Goal: Information Seeking & Learning: Learn about a topic

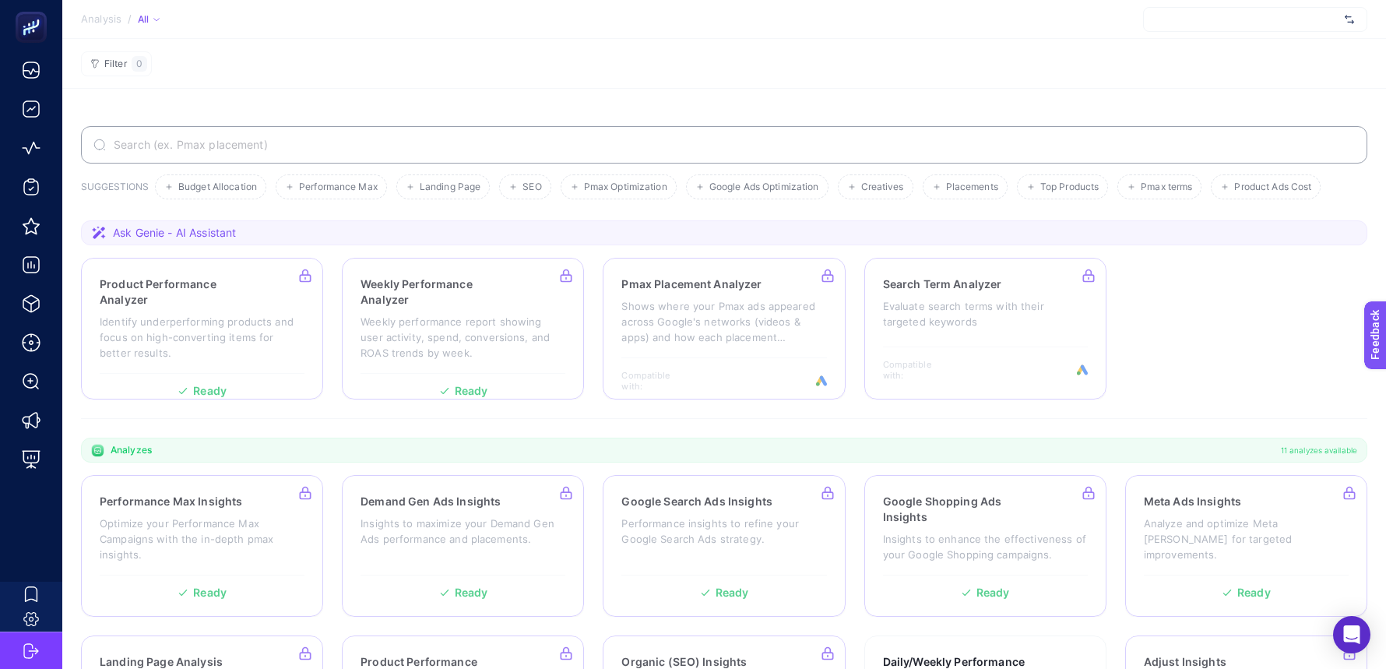
click at [1252, 22] on div at bounding box center [1255, 19] width 224 height 25
click at [1212, 20] on input "text" at bounding box center [1247, 19] width 182 height 12
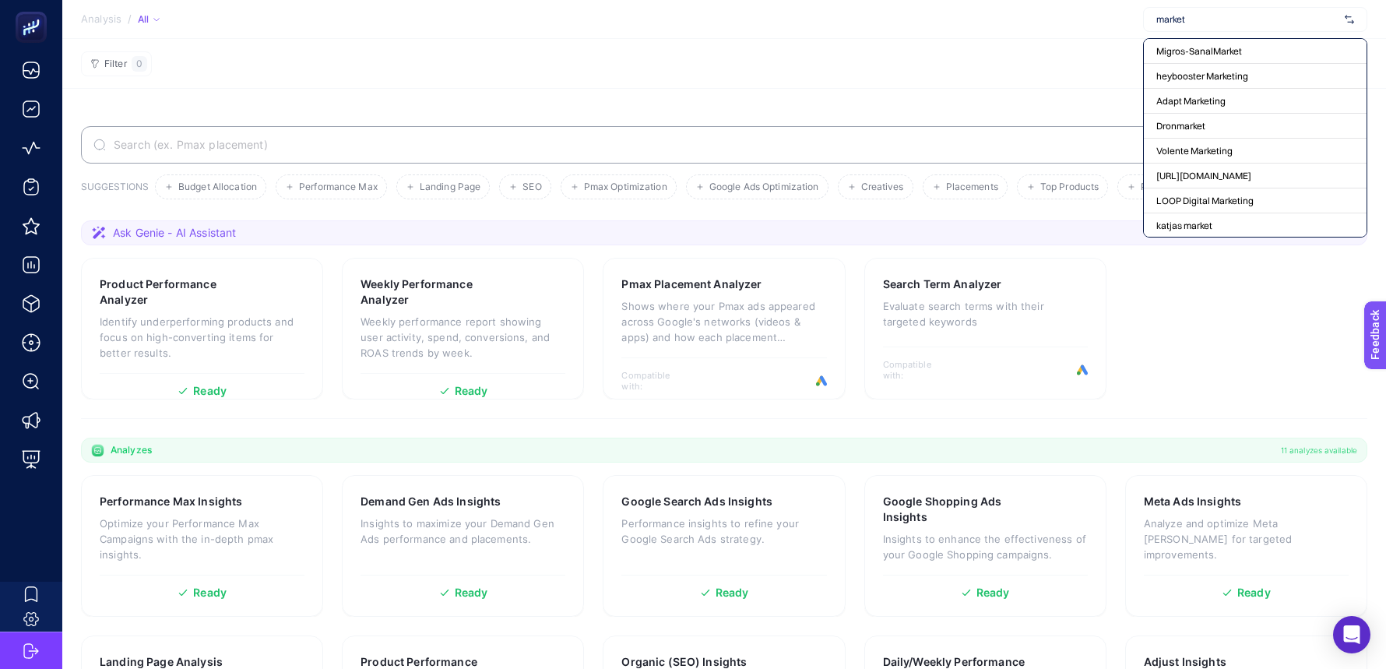
type input "marketi"
click at [1232, 49] on span "heybooster Marketing" at bounding box center [1202, 51] width 92 height 12
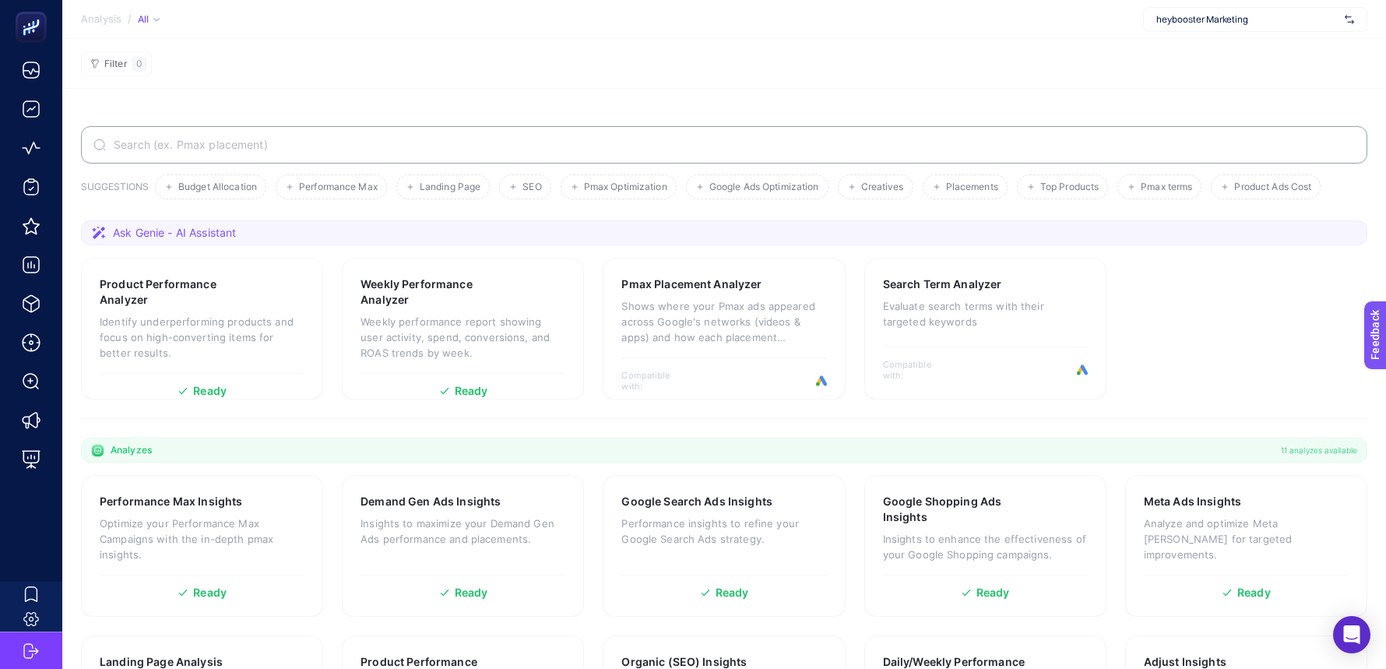
click at [600, 135] on label at bounding box center [724, 144] width 1286 height 37
click at [600, 139] on input "Search" at bounding box center [733, 145] width 1244 height 12
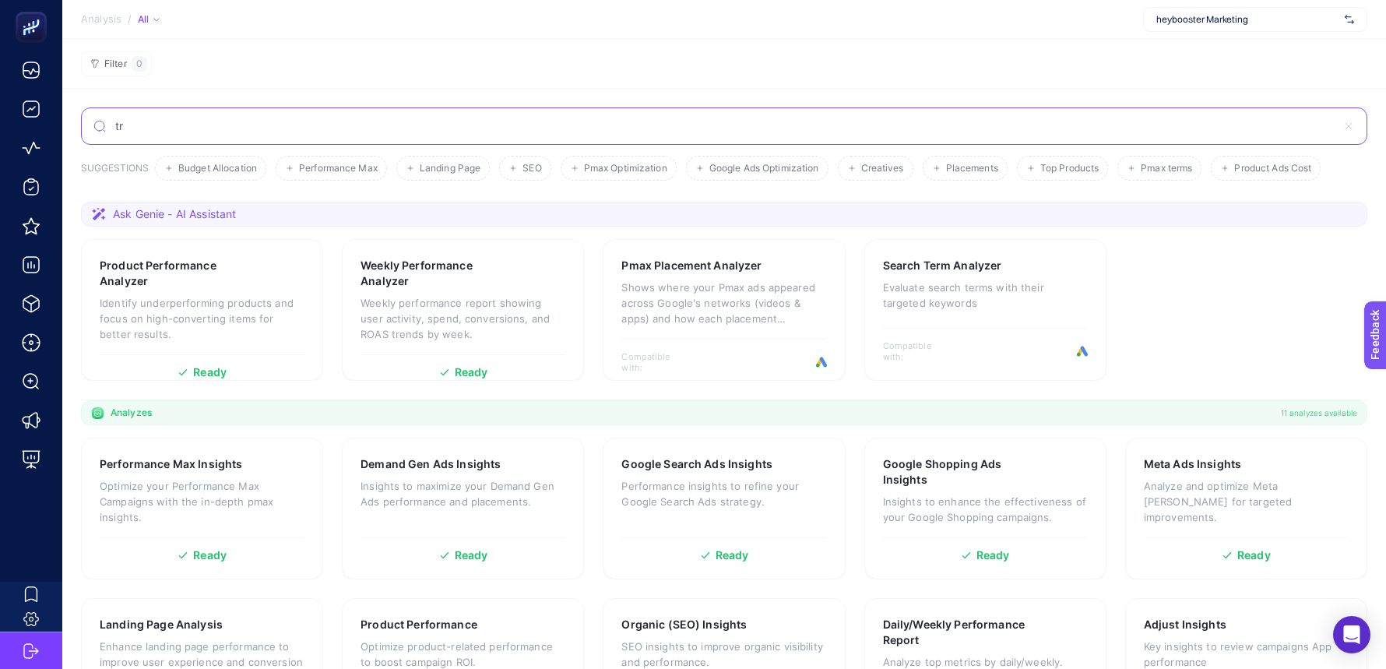
type input "t"
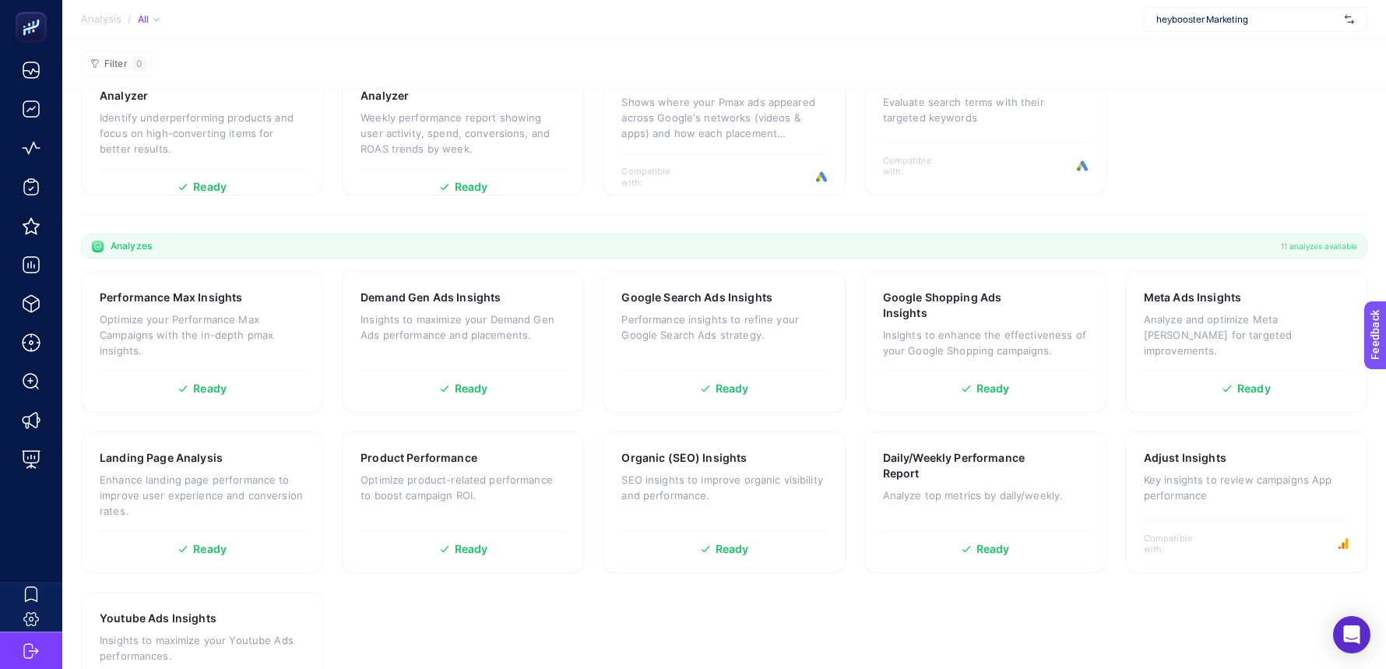
scroll to position [287, 0]
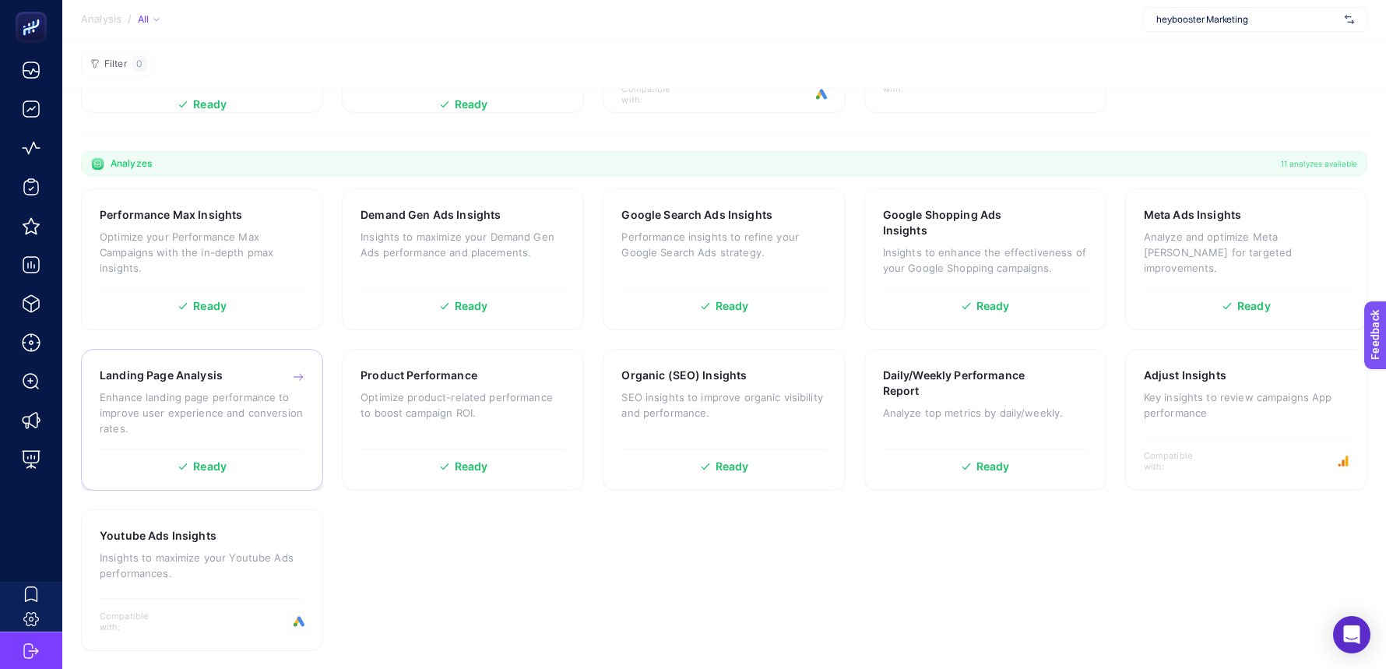
click at [220, 392] on p "Enhance landing page performance to improve user experience and conversion rate…" at bounding box center [202, 412] width 205 height 47
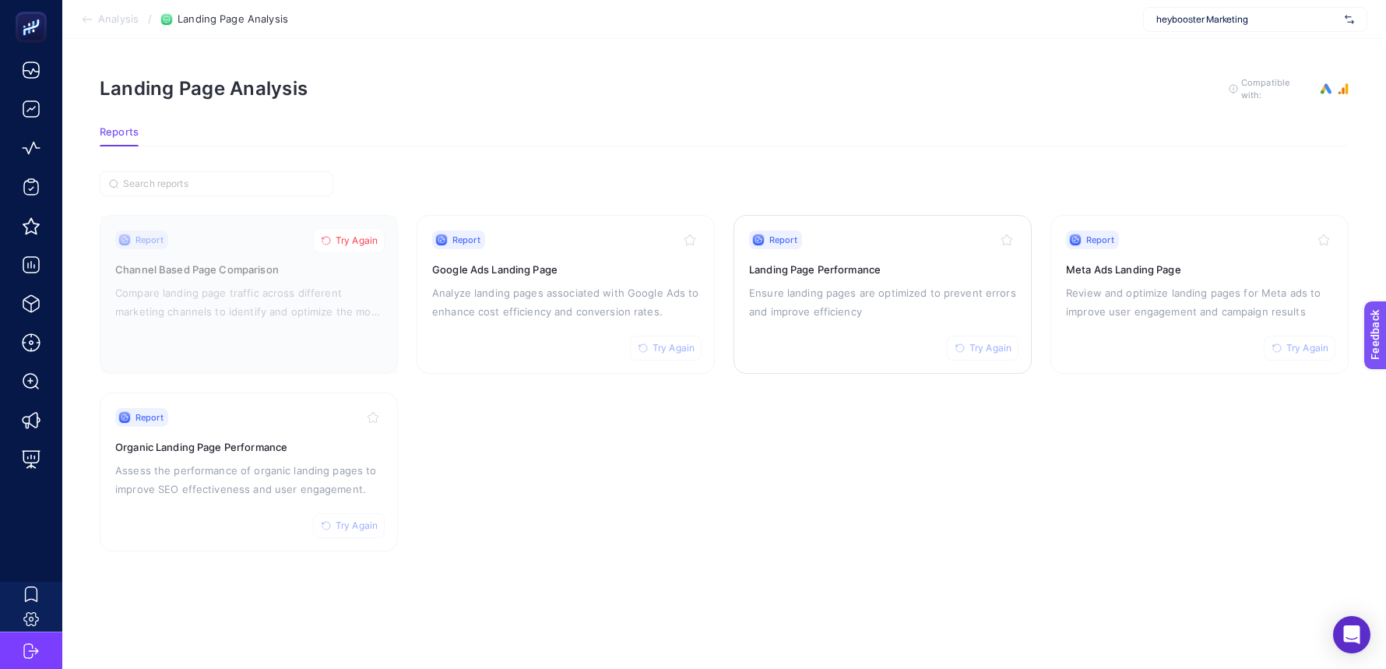
click at [845, 300] on p "Ensure landing pages are optimized to prevent errors and improve efficiency" at bounding box center [882, 301] width 267 height 37
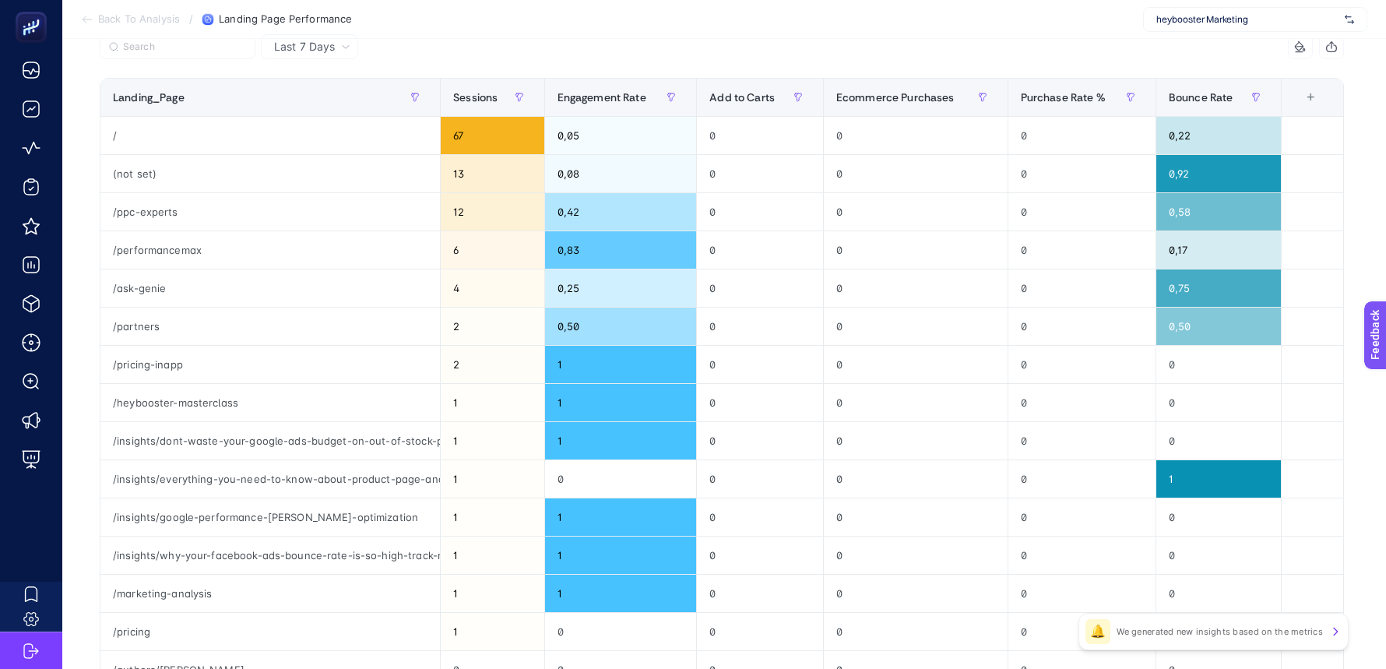
scroll to position [191, 0]
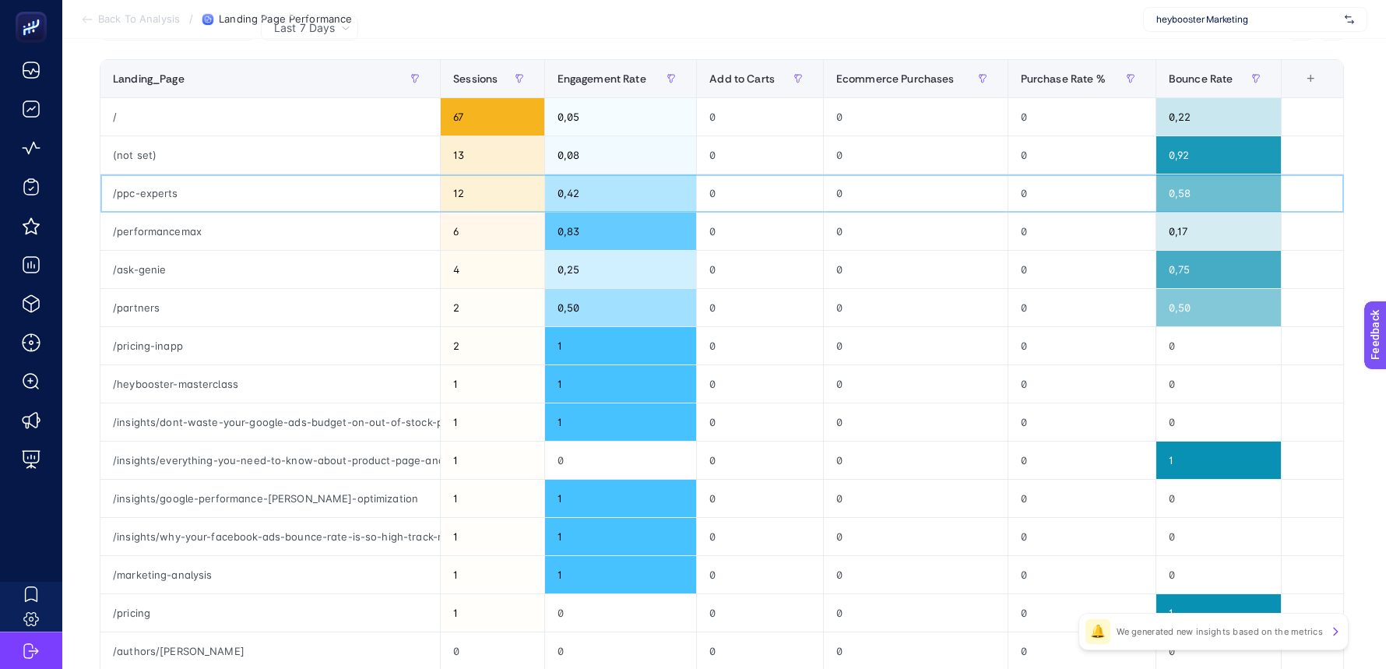
click at [167, 197] on div "/ppc-experts" at bounding box center [269, 192] width 339 height 37
click at [166, 163] on div "(not set)" at bounding box center [269, 154] width 339 height 37
click at [162, 127] on div "/" at bounding box center [269, 116] width 339 height 37
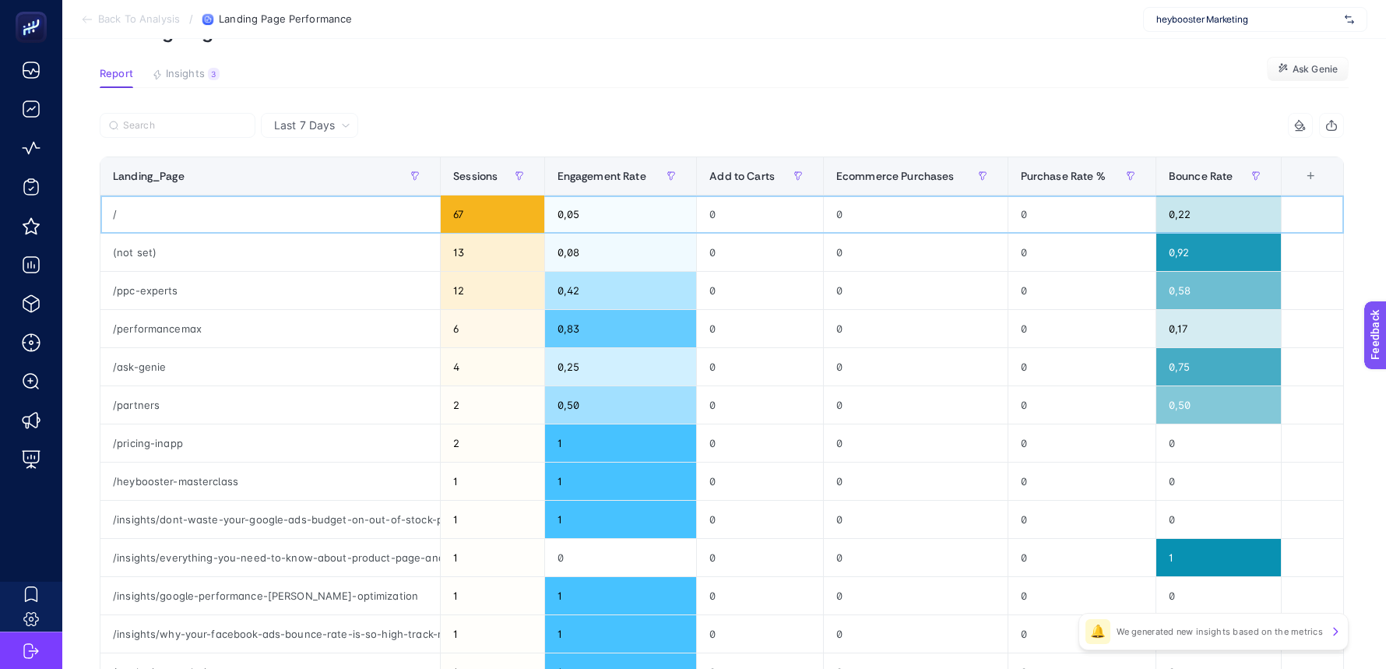
scroll to position [0, 0]
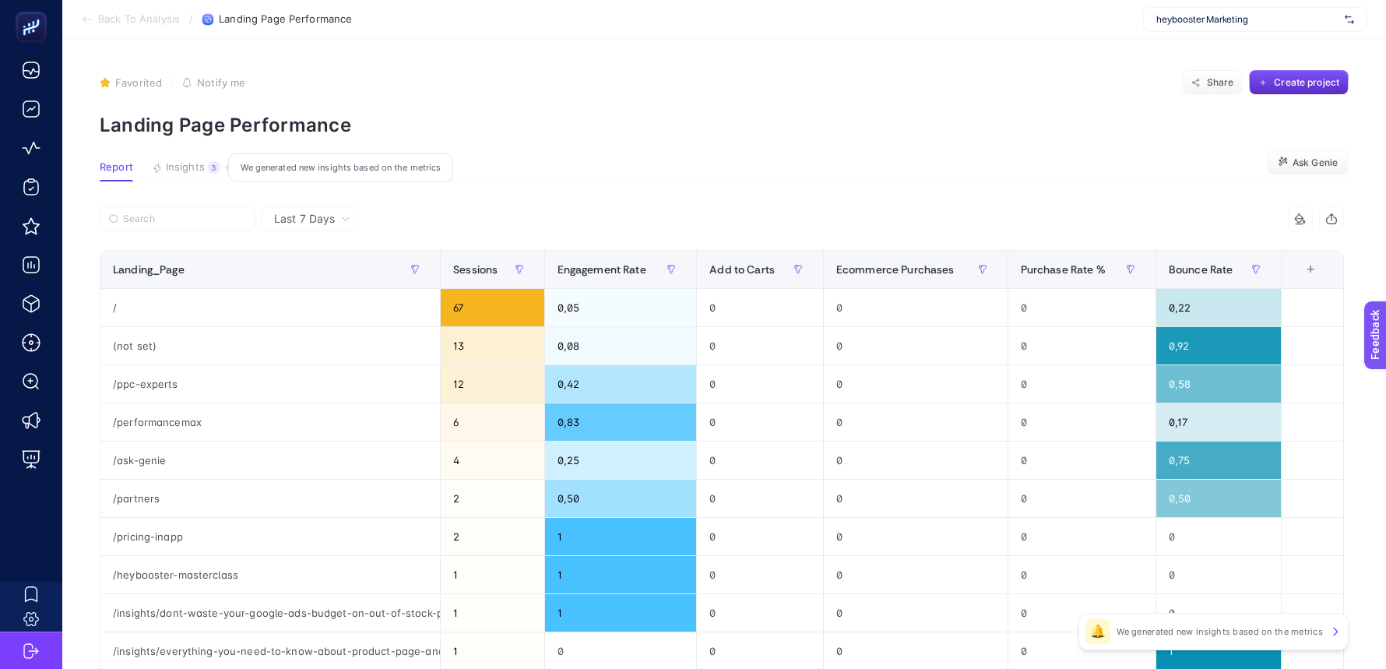
click at [178, 163] on span "Insights" at bounding box center [185, 167] width 39 height 12
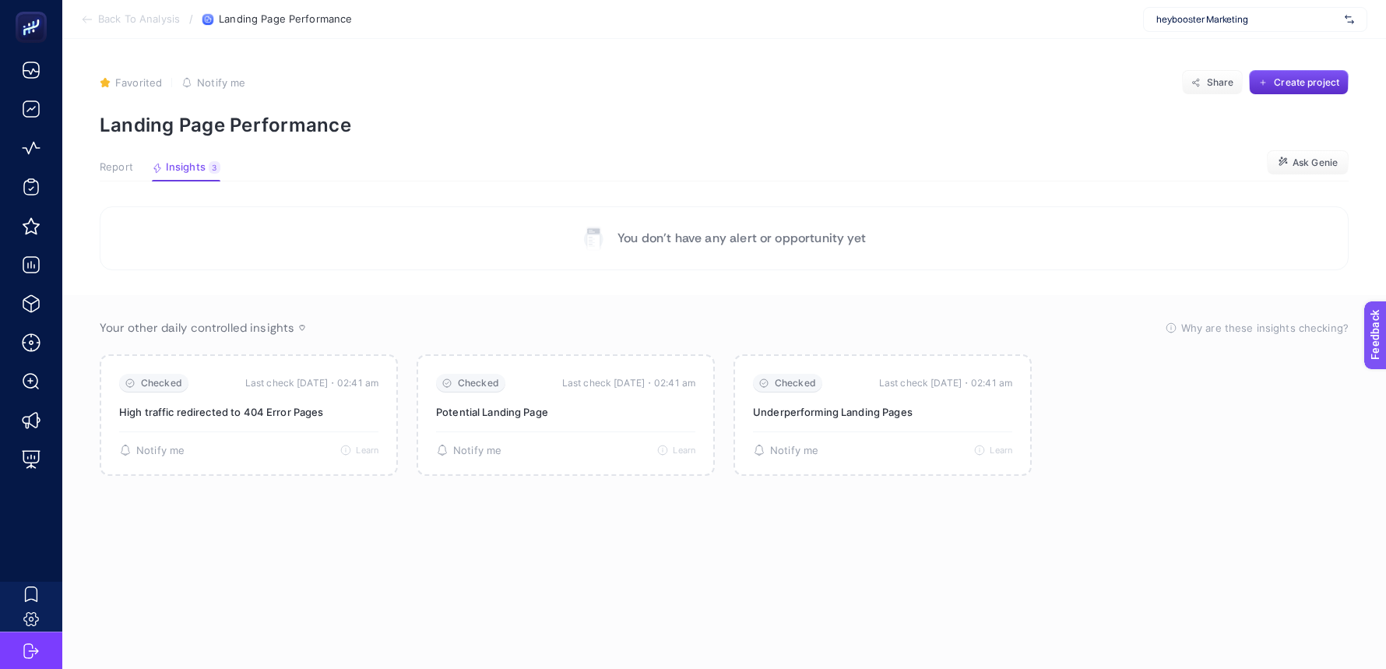
click at [100, 16] on span "Back To Analysis" at bounding box center [139, 19] width 82 height 12
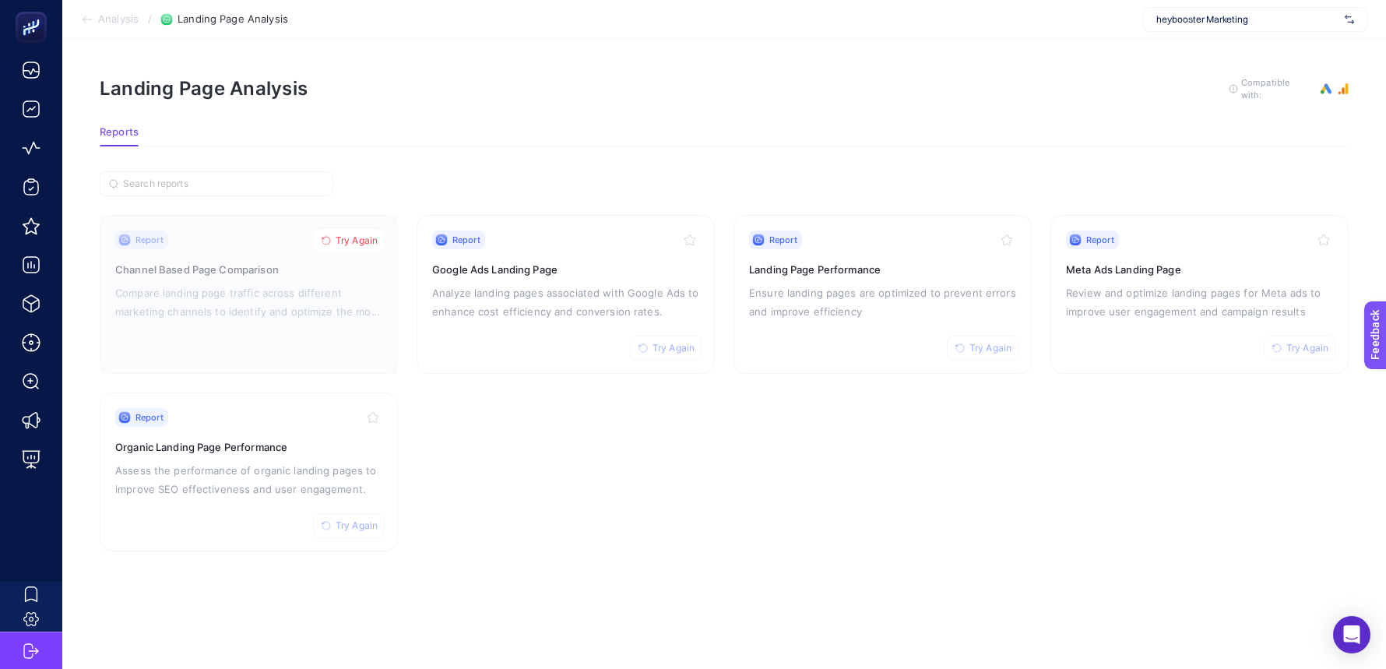
click at [121, 15] on span "Analysis" at bounding box center [118, 19] width 40 height 12
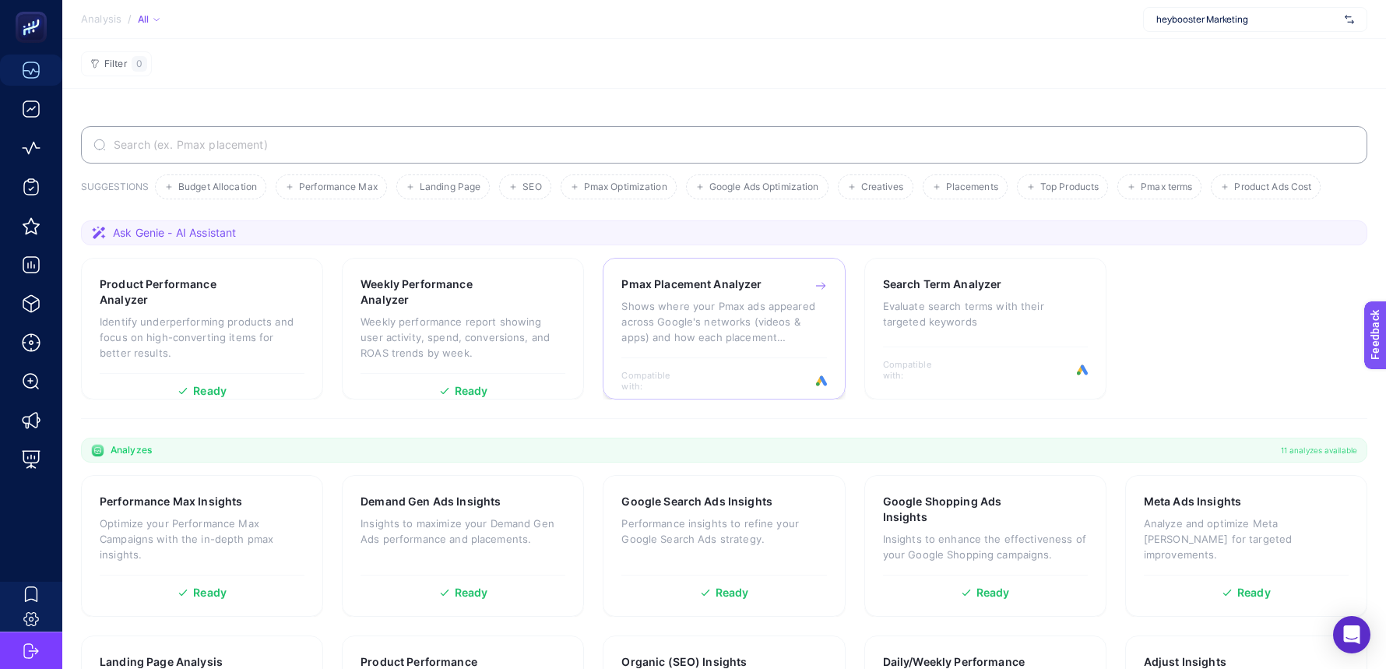
click at [691, 311] on p "Shows where your Pmax ads appeared across Google's networks (videos & apps) and…" at bounding box center [723, 321] width 205 height 47
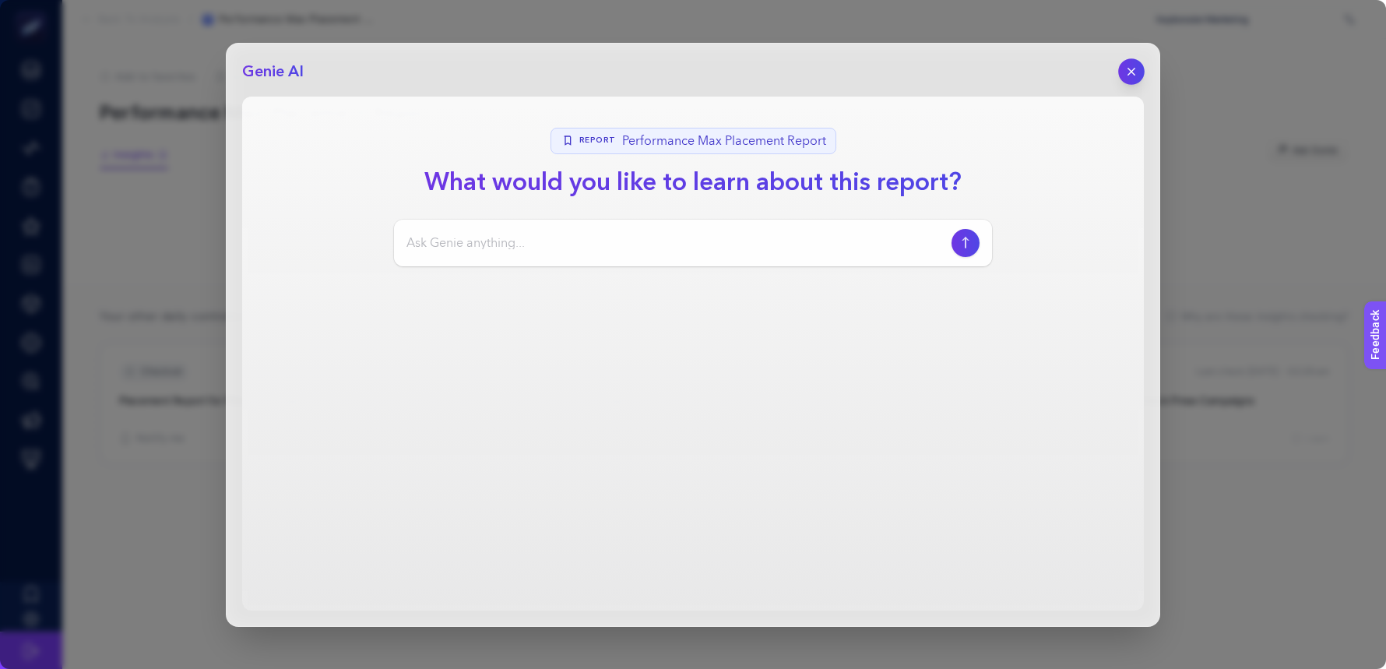
click at [1125, 76] on icon "button" at bounding box center [1131, 71] width 13 height 13
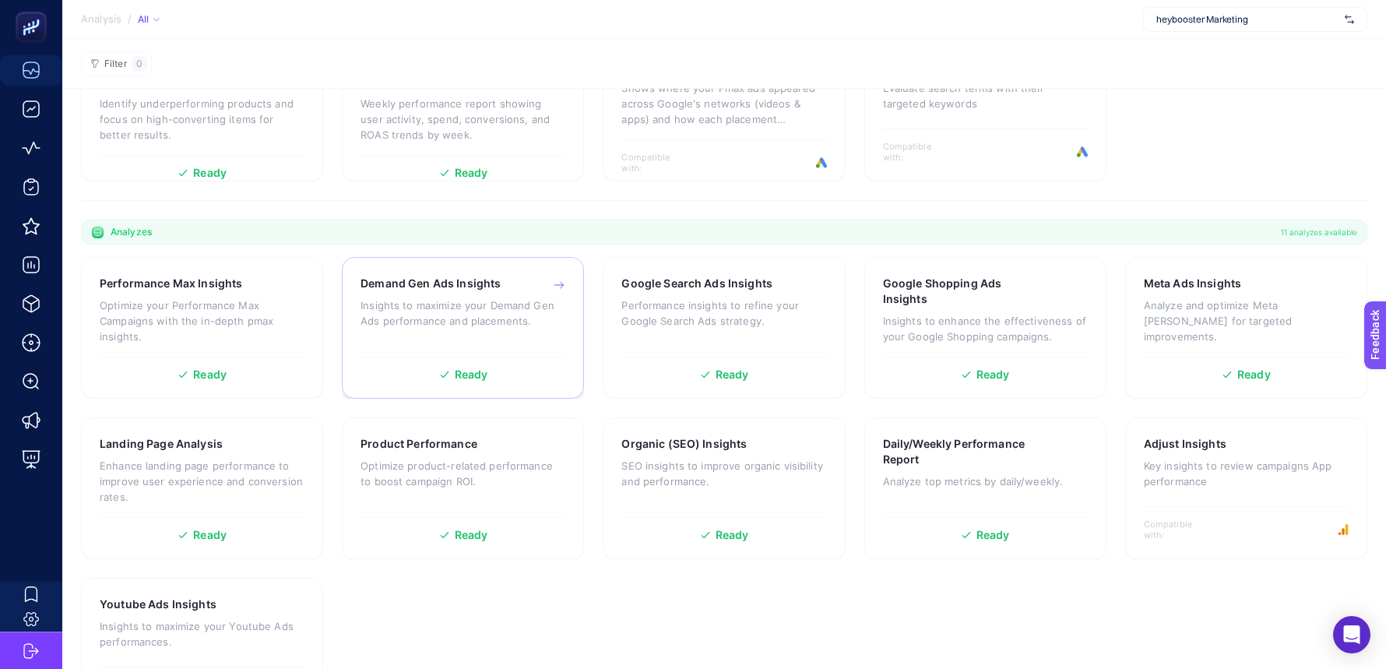
scroll to position [287, 0]
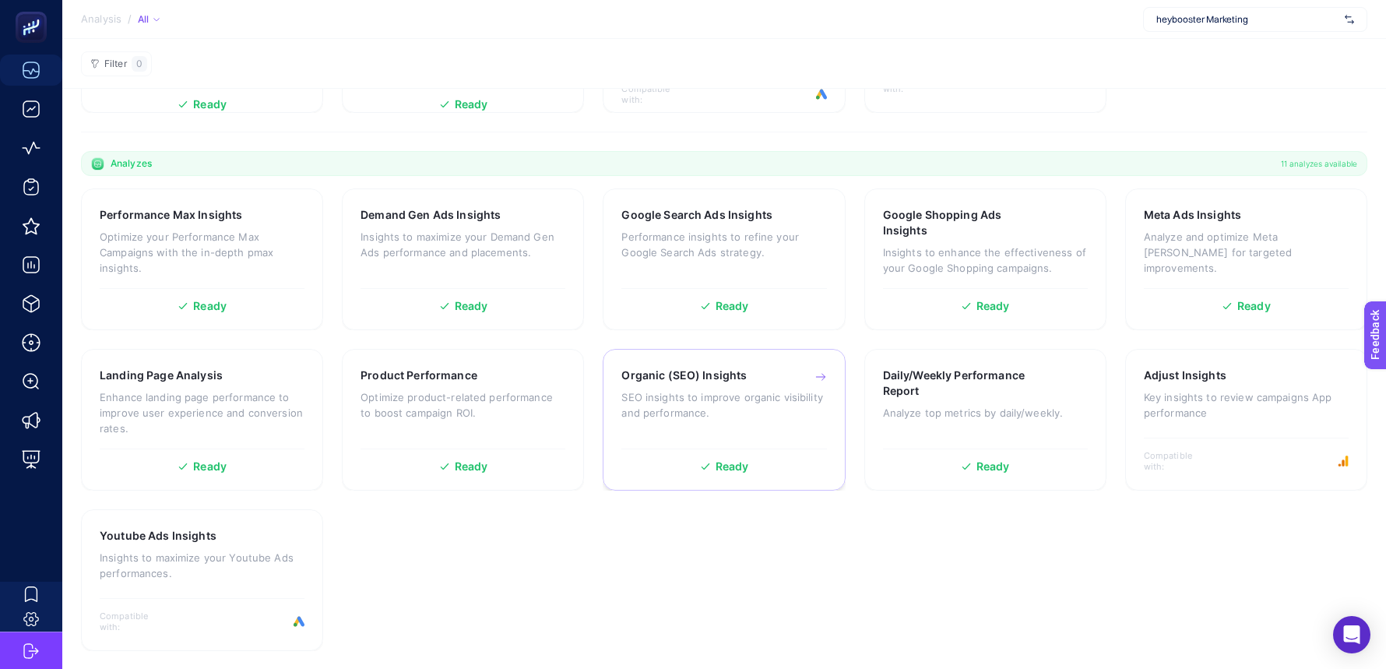
click at [696, 417] on p "SEO insights to improve organic visibility and performance." at bounding box center [723, 404] width 205 height 31
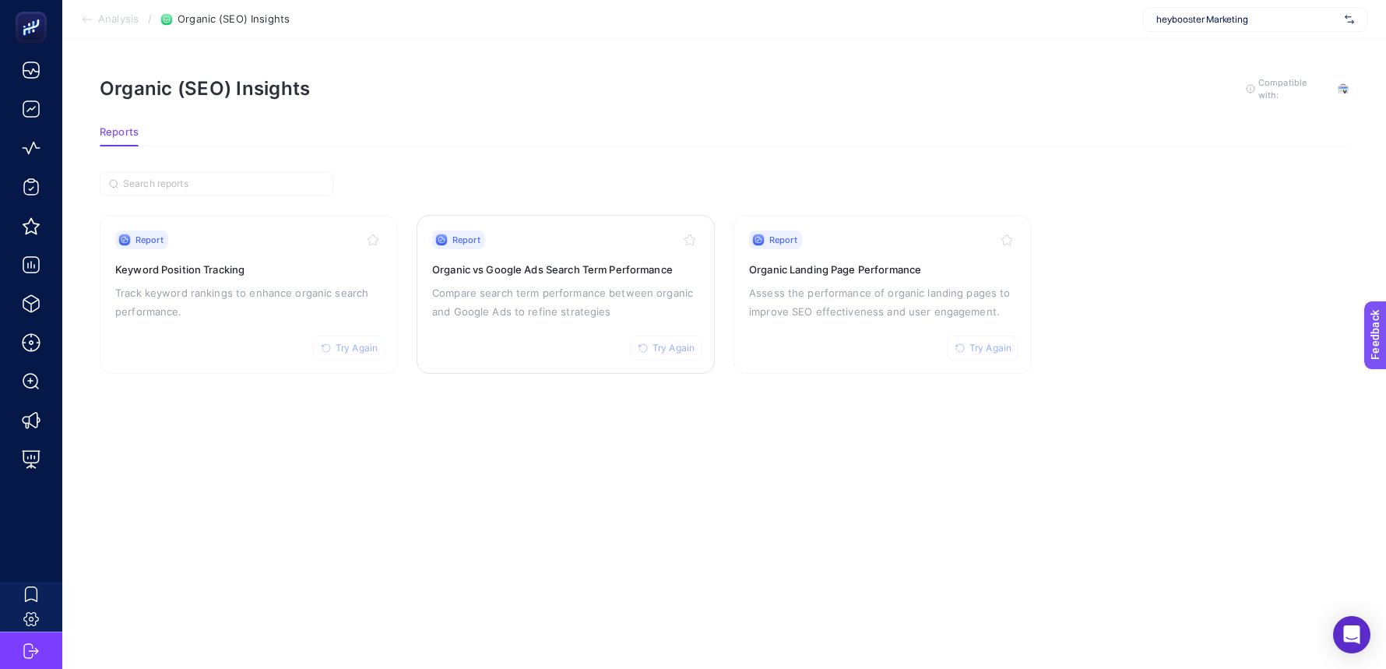
click at [498, 276] on div "Report Try Again Organic vs Google Ads Search Term Performance Compare search t…" at bounding box center [565, 294] width 267 height 128
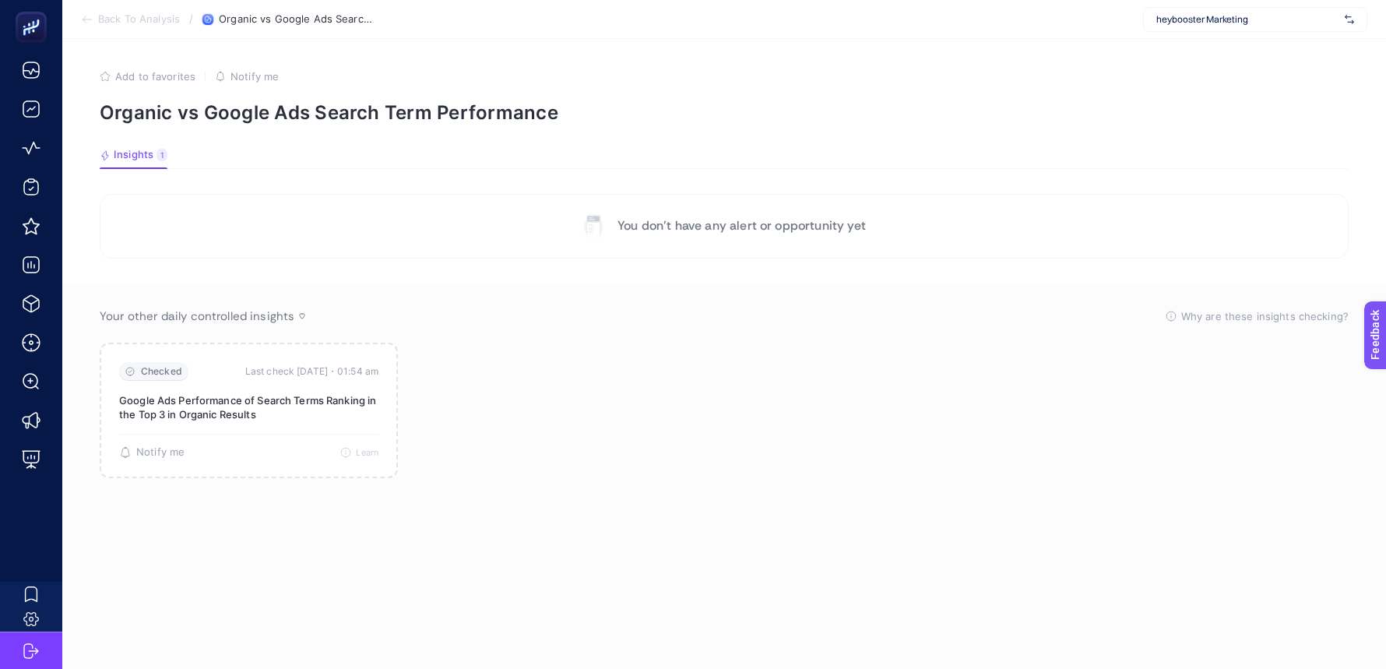
click at [135, 19] on span "Back To Analysis" at bounding box center [139, 19] width 82 height 12
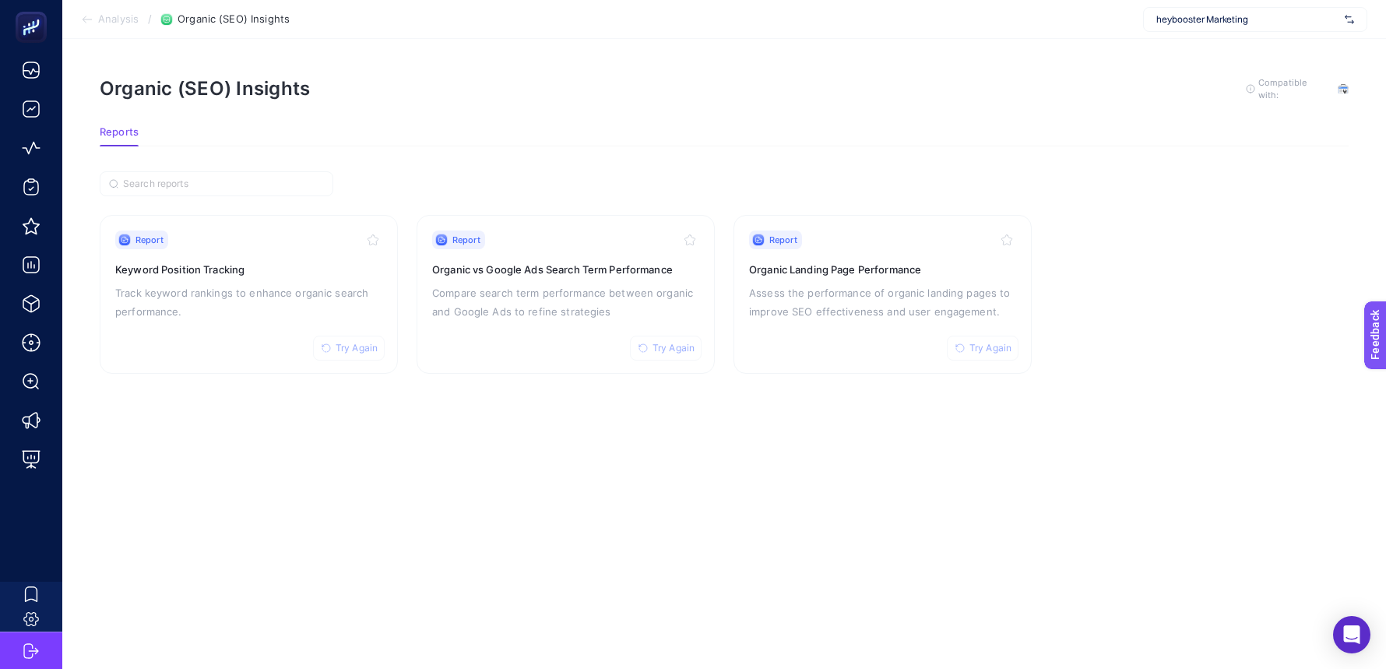
click at [97, 26] on section "Analysis / Organic (SEO) Insights heybooster Marketing" at bounding box center [724, 19] width 1324 height 39
click at [526, 304] on p "Compare search term performance between organic and Google Ads to refine strate…" at bounding box center [565, 301] width 267 height 37
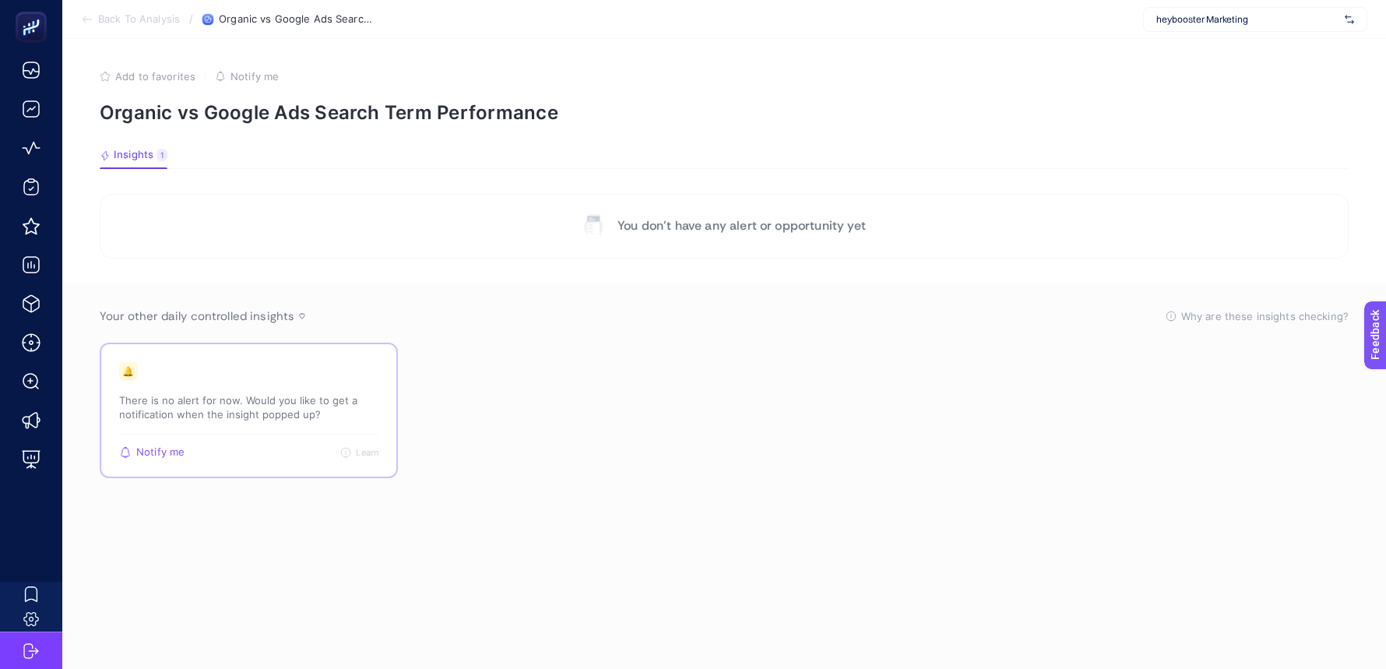
click at [210, 396] on p "There is no alert for now. Would you like to get a notification when the insigh…" at bounding box center [248, 407] width 259 height 28
click at [86, 12] on section "Back To Analysis / Organic vs Google Ads Search Term Performance heybooster Mar…" at bounding box center [724, 19] width 1324 height 39
click at [96, 23] on li "Back To Analysis" at bounding box center [130, 19] width 99 height 12
